Goal: Navigation & Orientation: Find specific page/section

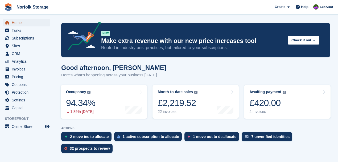
click at [15, 25] on span "Home" at bounding box center [28, 22] width 32 height 7
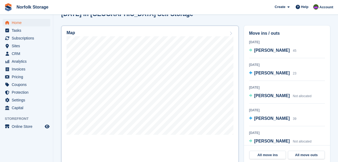
scroll to position [160, 0]
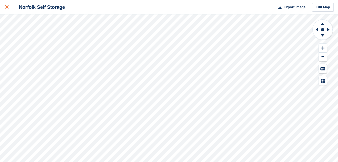
click at [9, 6] on div at bounding box center [9, 7] width 9 height 6
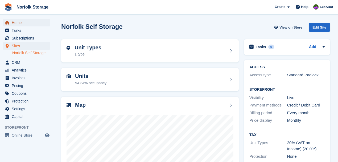
click at [20, 23] on span "Home" at bounding box center [28, 22] width 32 height 7
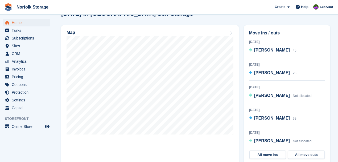
scroll to position [177, 0]
